Goal: Complete application form

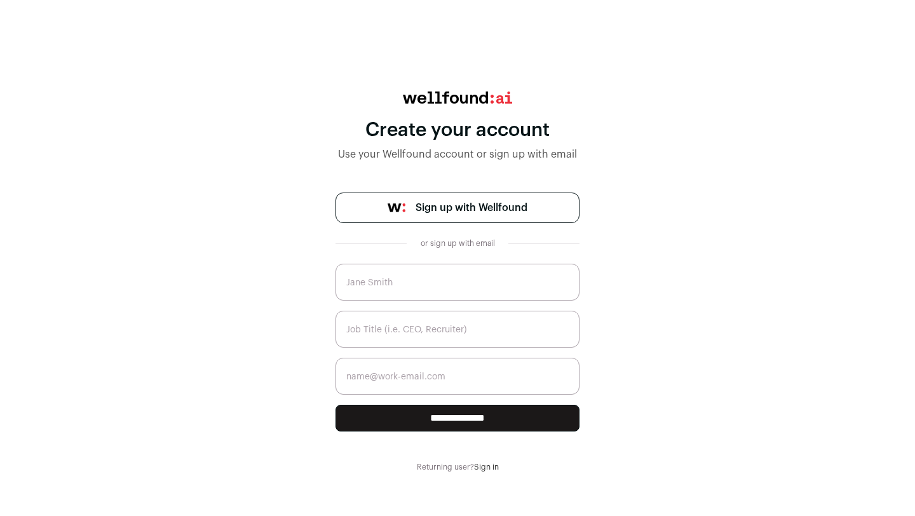
click at [415, 290] on input "text" at bounding box center [457, 282] width 244 height 37
type input "Roselfi Urena"
click at [453, 327] on input "text" at bounding box center [457, 329] width 244 height 37
type input "A"
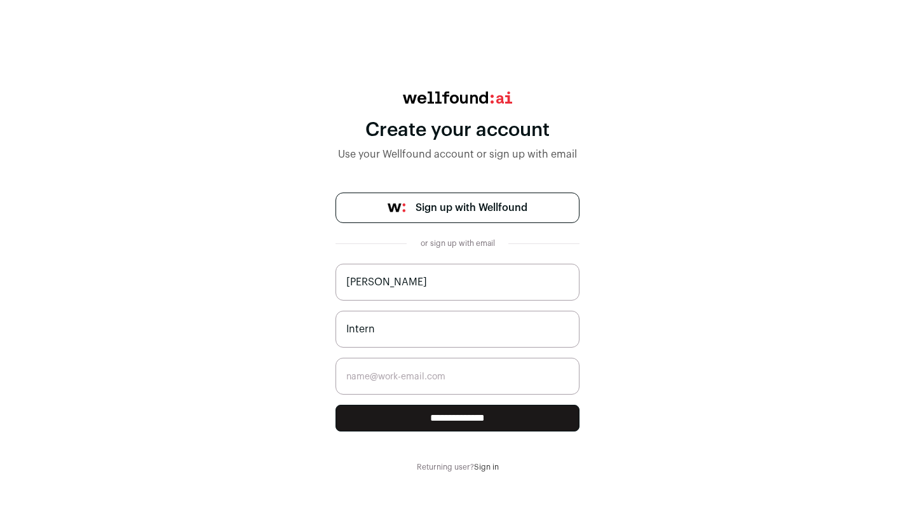
type input "Intern"
click at [433, 372] on input "email" at bounding box center [457, 376] width 244 height 37
type input "r"
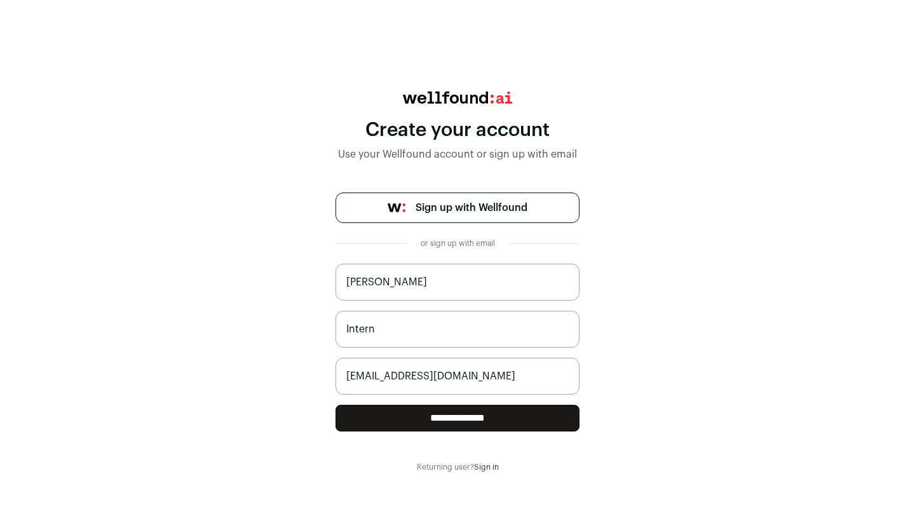
type input "urenaroselfi@gmail.com"
click at [419, 416] on input "**********" at bounding box center [457, 418] width 244 height 27
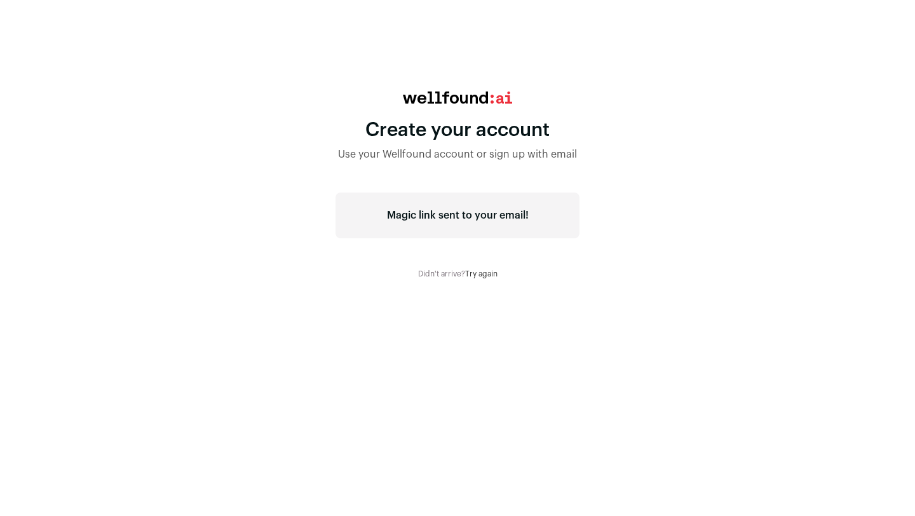
click at [461, 224] on div "Magic link sent to your email!" at bounding box center [457, 216] width 244 height 46
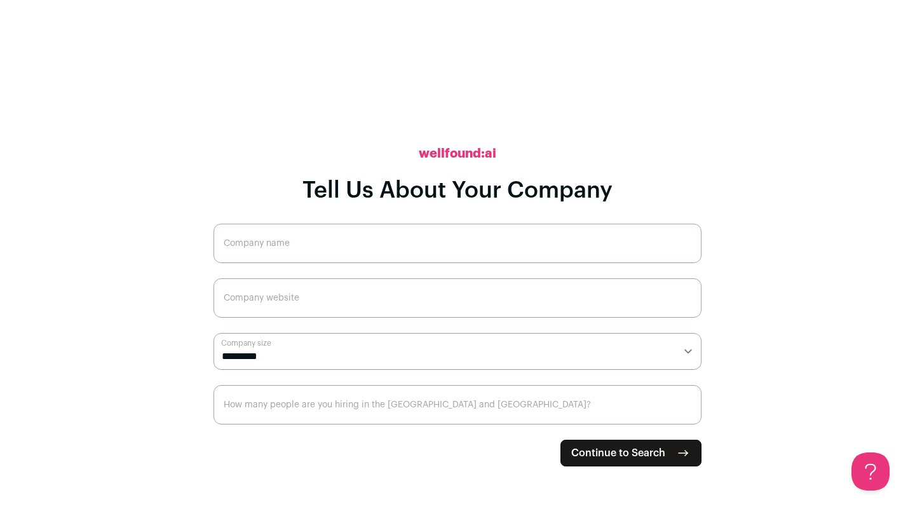
click at [435, 239] on input "Company name" at bounding box center [457, 243] width 488 height 39
click at [302, 357] on select "**********" at bounding box center [457, 351] width 488 height 37
click at [588, 450] on span "Continue to Search" at bounding box center [618, 452] width 94 height 15
click at [479, 244] on input "Company name" at bounding box center [457, 243] width 488 height 39
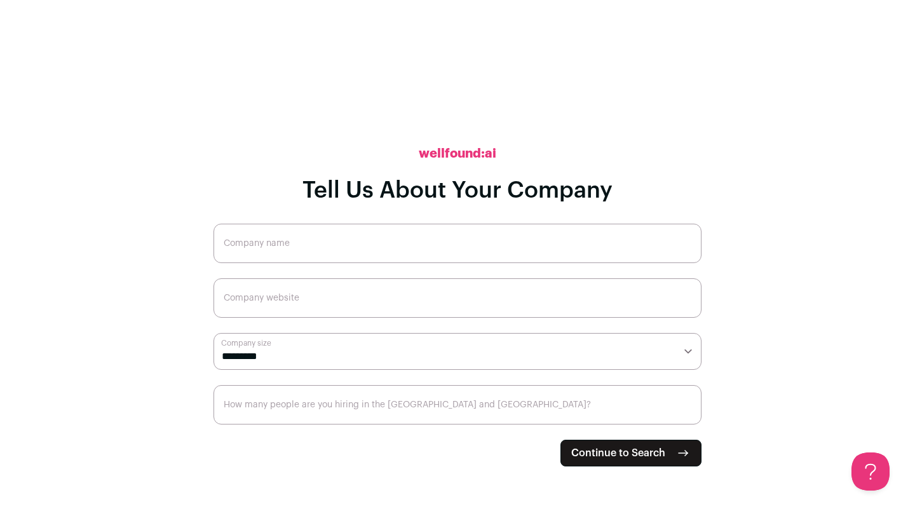
click at [479, 244] on input "Company name" at bounding box center [457, 243] width 488 height 39
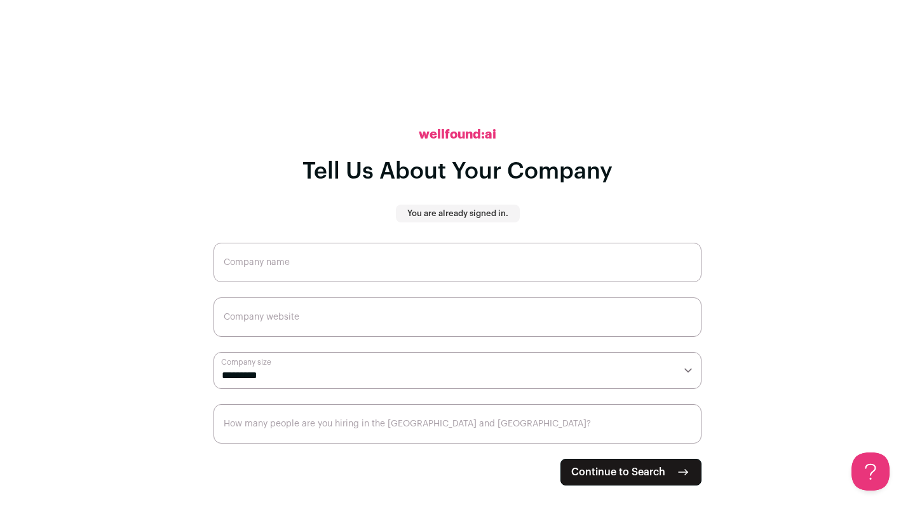
click at [389, 257] on input "Company name" at bounding box center [457, 262] width 488 height 39
click at [578, 255] on input "Company name" at bounding box center [457, 262] width 488 height 39
type input "e"
type input "Ey"
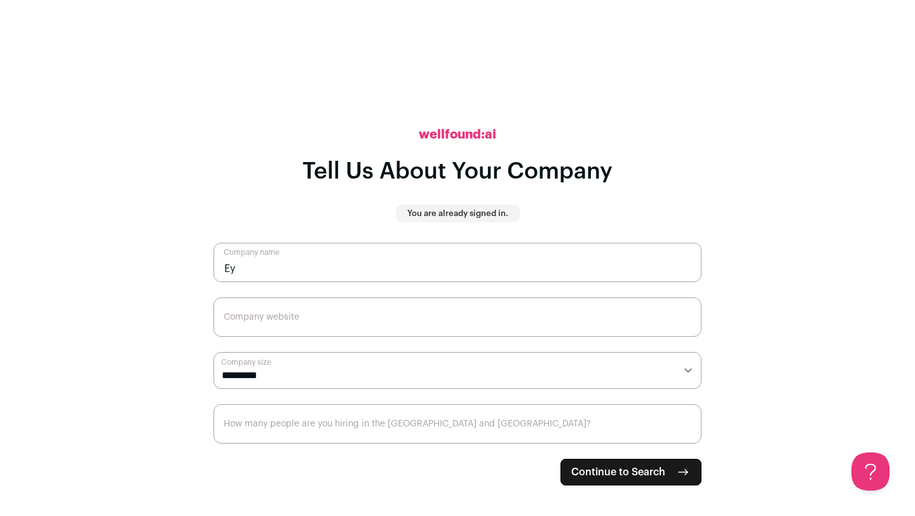
click at [615, 480] on button "Continue to Search" at bounding box center [630, 472] width 141 height 27
click at [494, 330] on input "Company website" at bounding box center [457, 316] width 488 height 39
